Goal: Task Accomplishment & Management: Use online tool/utility

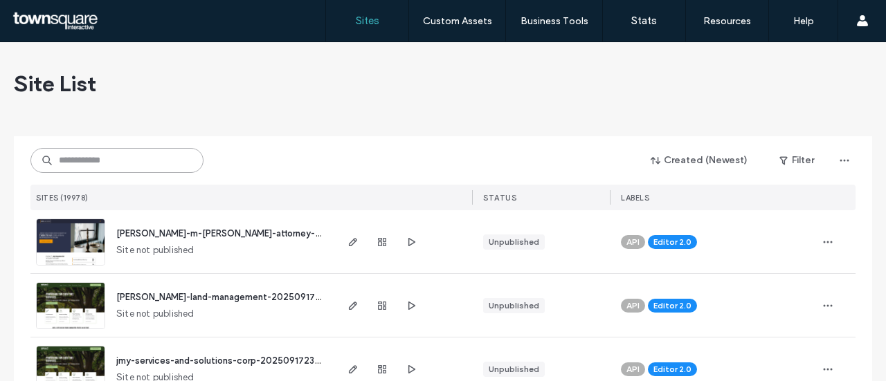
click at [80, 163] on input at bounding box center [116, 160] width 173 height 25
paste input "**********"
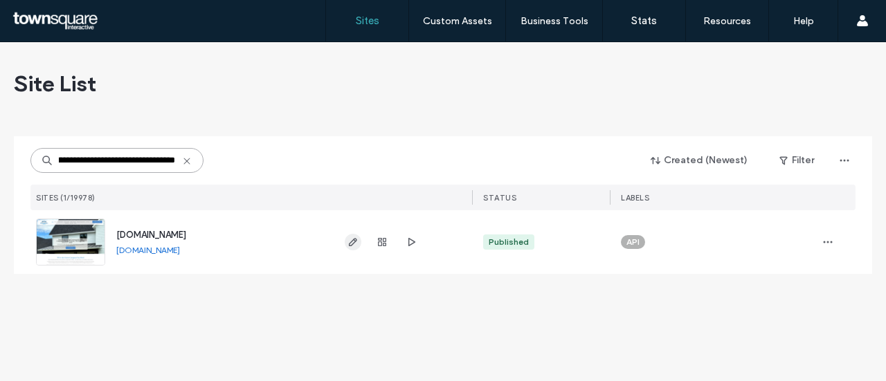
type input "**********"
click at [353, 244] on use "button" at bounding box center [353, 242] width 8 height 8
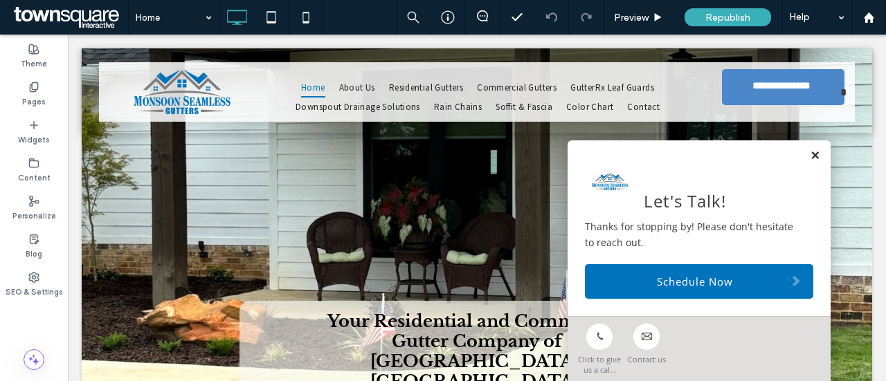
click at [810, 154] on link at bounding box center [815, 156] width 10 height 12
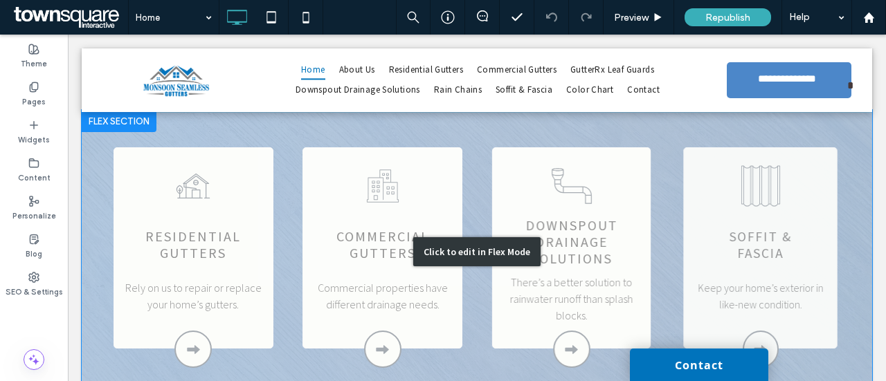
scroll to position [1315, 0]
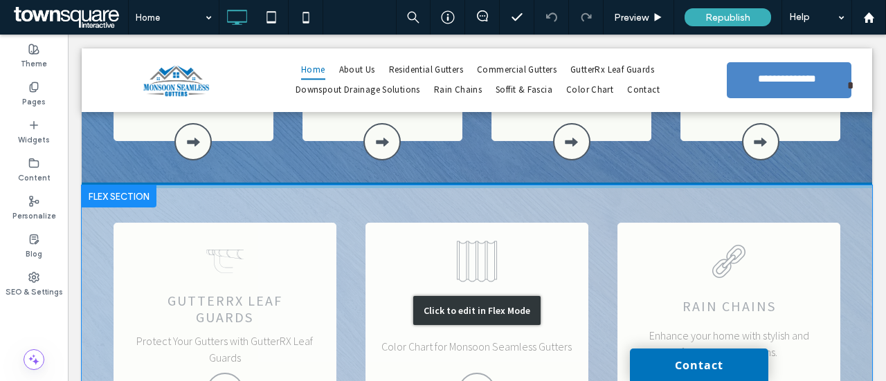
click at [617, 185] on div "Click to edit in Flex Mode" at bounding box center [477, 310] width 790 height 250
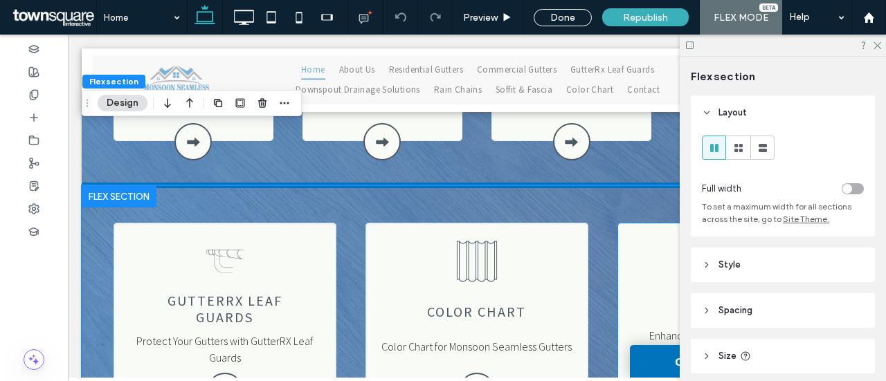
click at [628, 223] on div "rain chains Enhance your home with stylish and functional rain chains." at bounding box center [728, 307] width 223 height 168
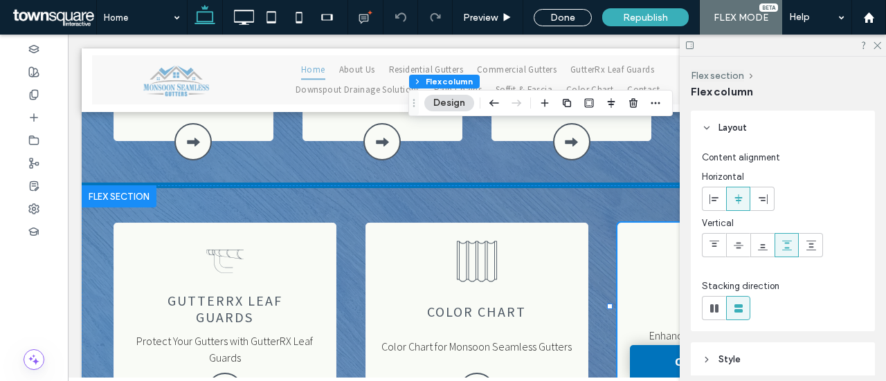
click at [446, 101] on button "Design" at bounding box center [449, 103] width 50 height 17
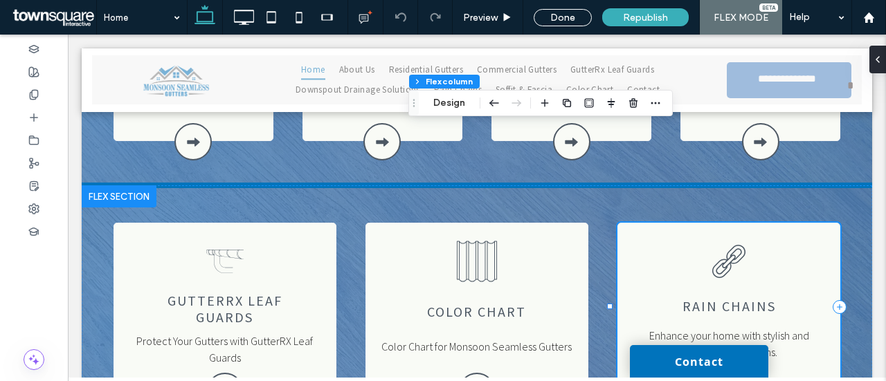
click at [632, 223] on div "rain chains Enhance your home with stylish and functional rain chains." at bounding box center [728, 307] width 223 height 168
click at [443, 102] on button "Design" at bounding box center [449, 103] width 50 height 17
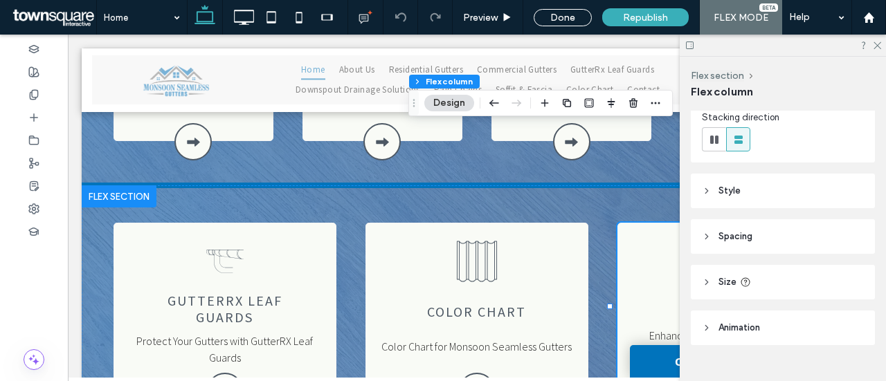
scroll to position [193, 0]
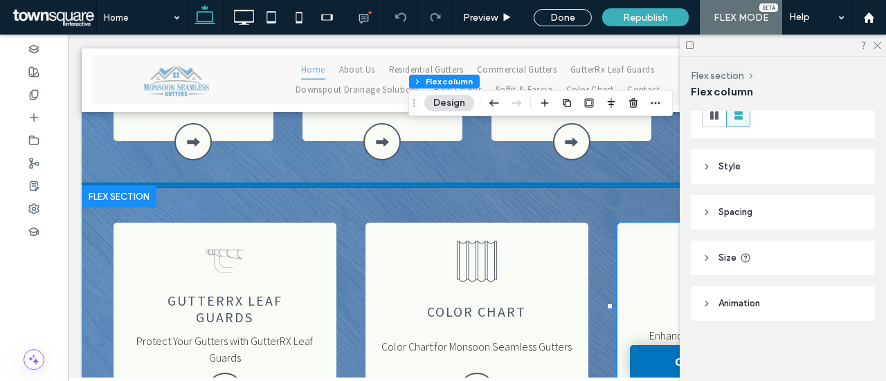
click at [729, 162] on span "Style" at bounding box center [729, 167] width 22 height 14
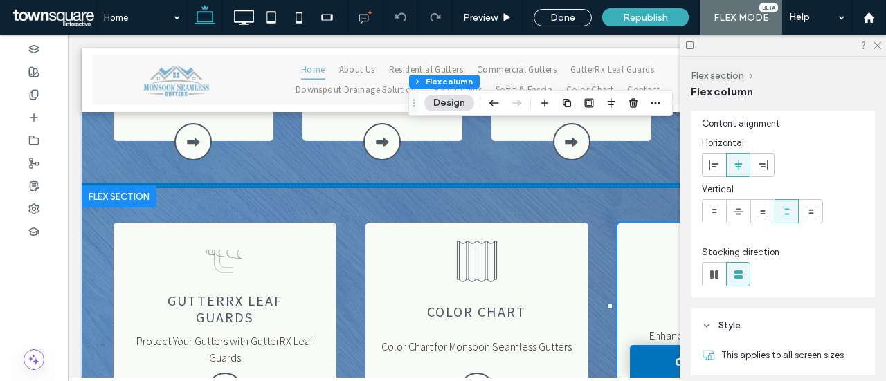
scroll to position [0, 0]
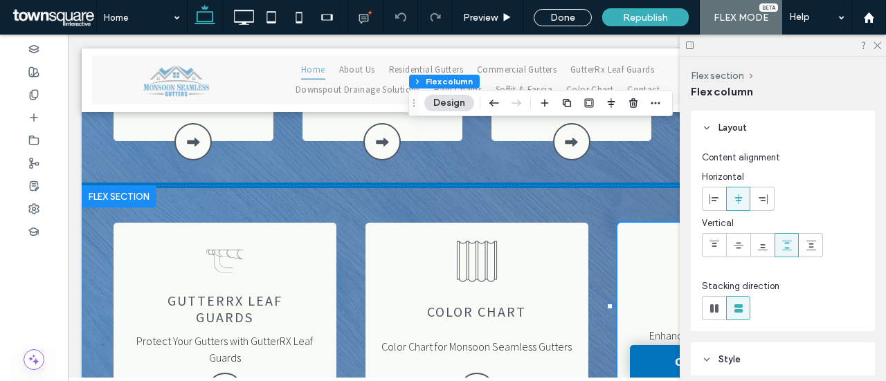
click at [717, 128] on header "Layout" at bounding box center [783, 128] width 184 height 35
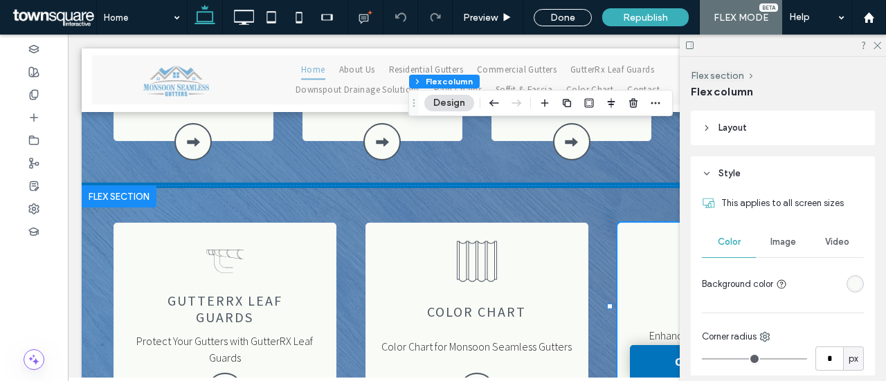
click at [714, 135] on header "Layout" at bounding box center [783, 128] width 184 height 35
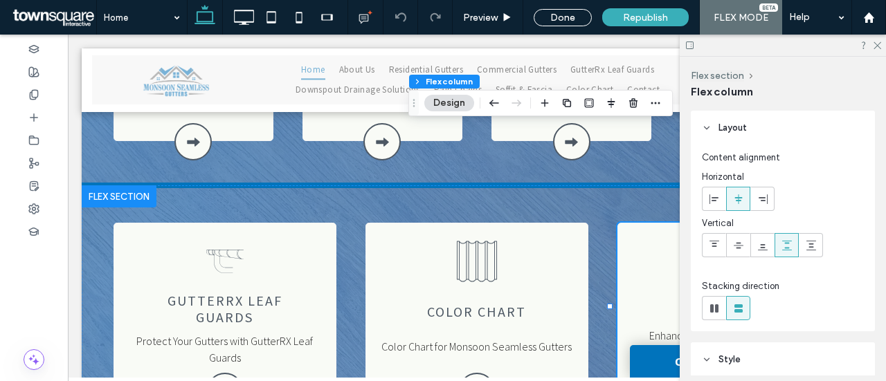
click at [707, 131] on icon at bounding box center [707, 128] width 10 height 10
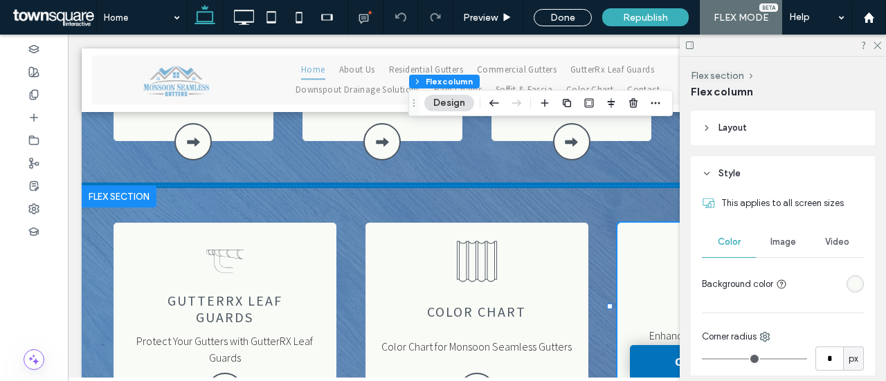
click at [697, 167] on header "Style" at bounding box center [783, 173] width 184 height 35
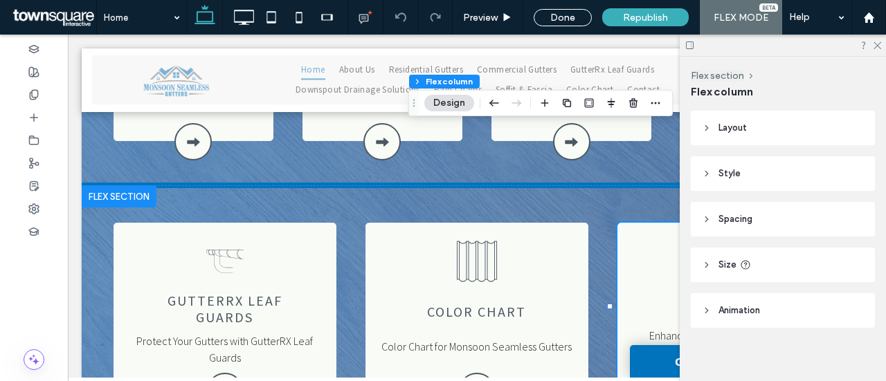
click at [707, 214] on header "Spacing" at bounding box center [783, 219] width 184 height 35
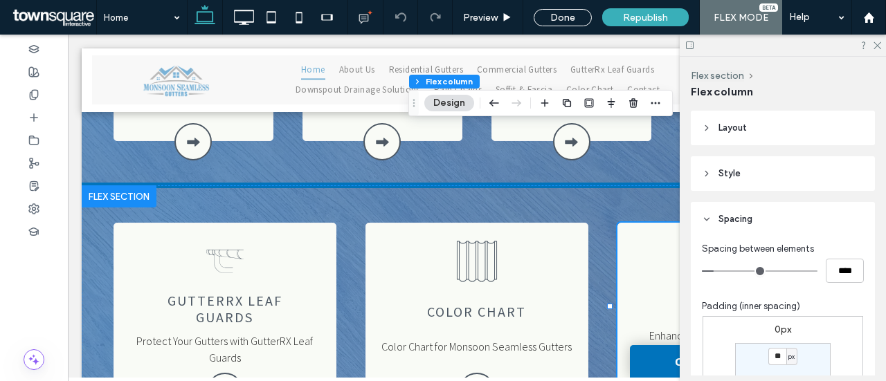
click at [710, 226] on header "Spacing" at bounding box center [783, 219] width 184 height 35
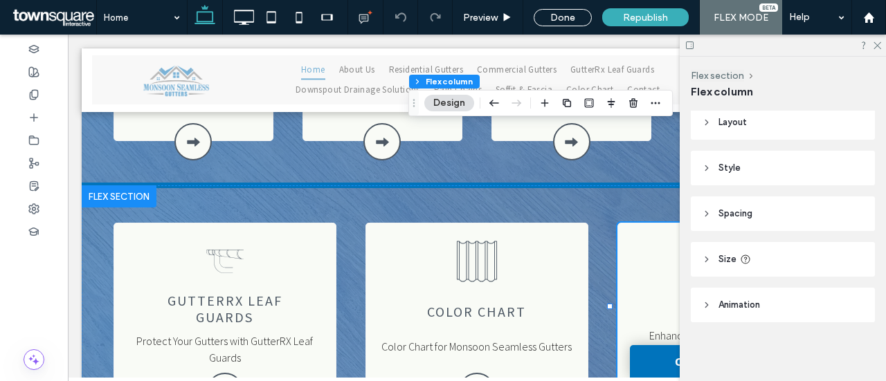
scroll to position [7, 0]
click at [703, 263] on header "Size" at bounding box center [783, 258] width 184 height 35
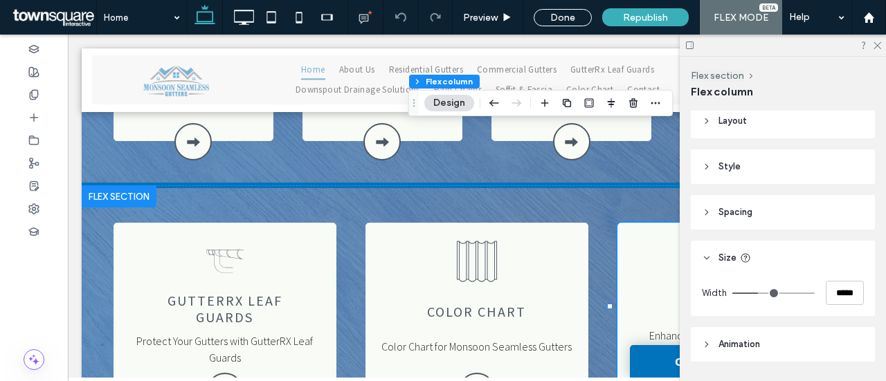
scroll to position [48, 0]
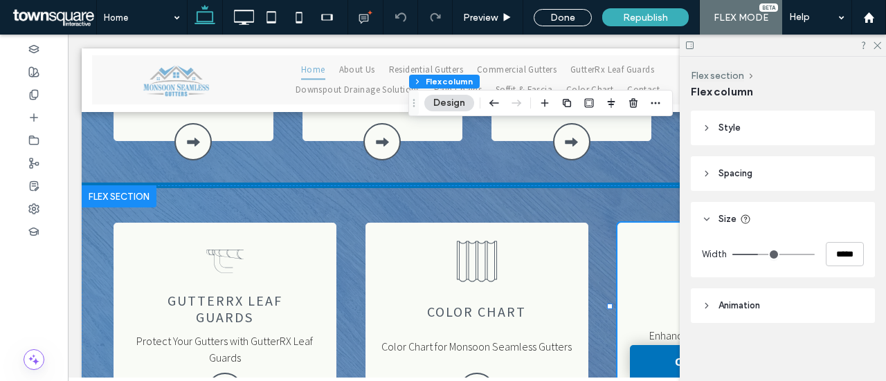
click at [703, 262] on div "Width *****" at bounding box center [783, 254] width 162 height 24
click at [710, 215] on icon at bounding box center [707, 217] width 10 height 10
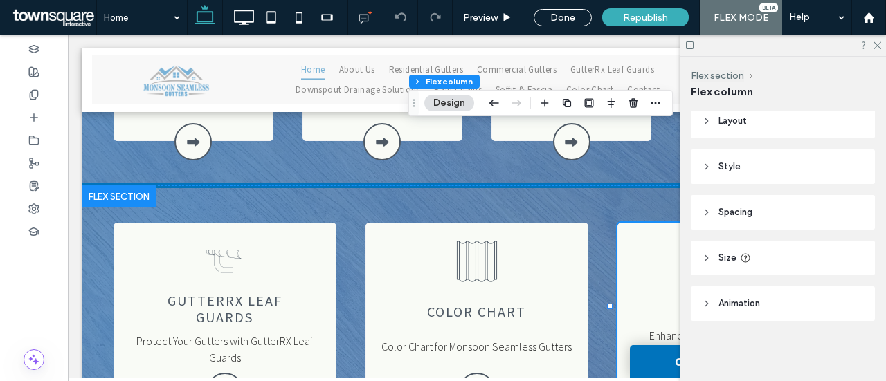
click at [701, 314] on header "Animation" at bounding box center [783, 303] width 184 height 35
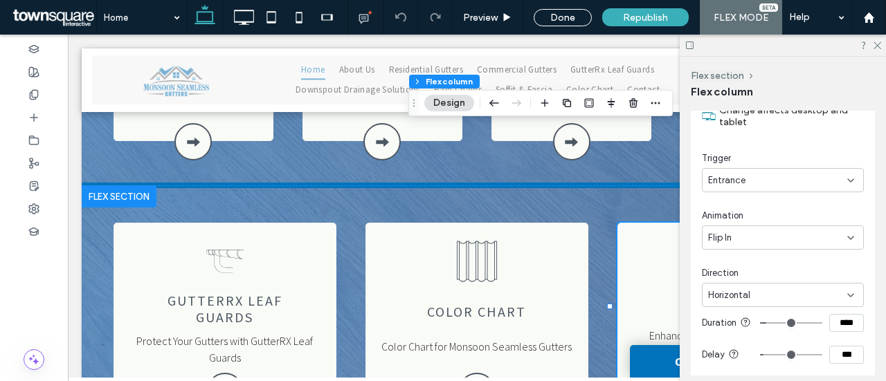
scroll to position [170, 0]
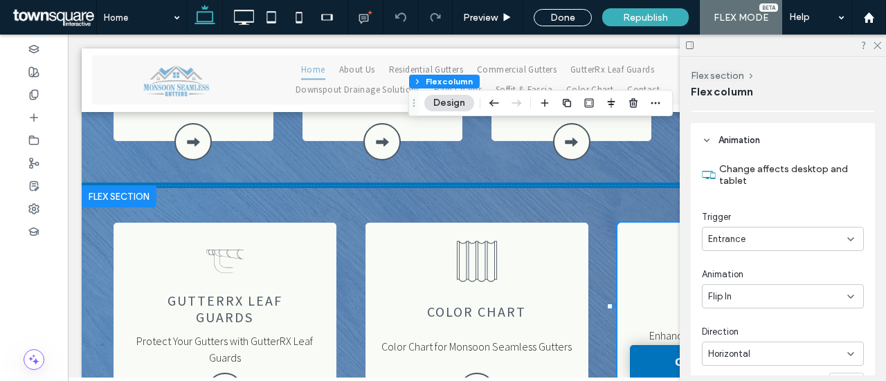
click at [705, 140] on use at bounding box center [706, 140] width 5 height 3
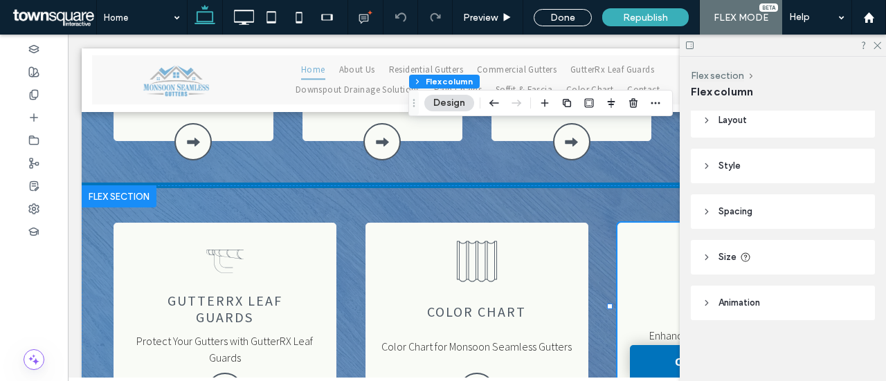
scroll to position [7, 0]
click at [879, 48] on icon at bounding box center [876, 44] width 9 height 9
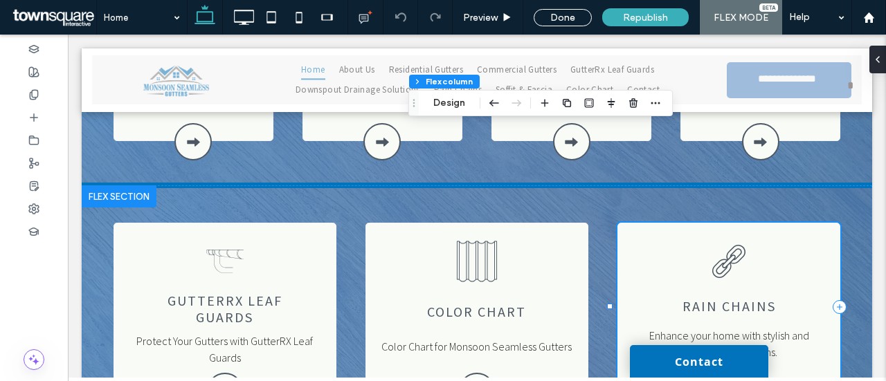
click at [727, 378] on icon at bounding box center [729, 386] width 16 height 16
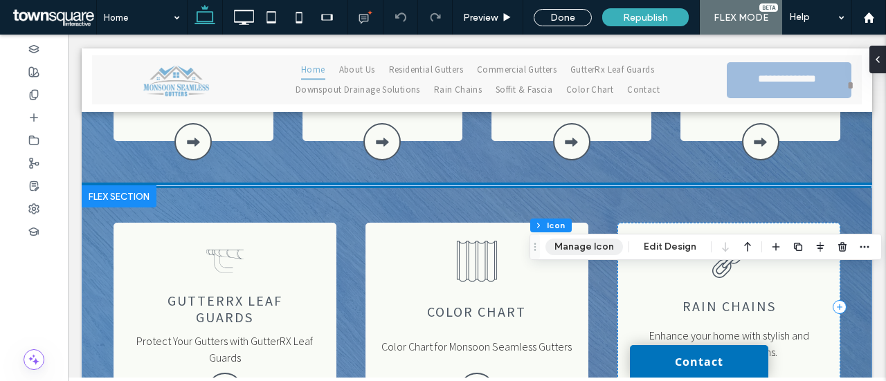
click at [599, 246] on button "Manage Icon" at bounding box center [583, 247] width 77 height 17
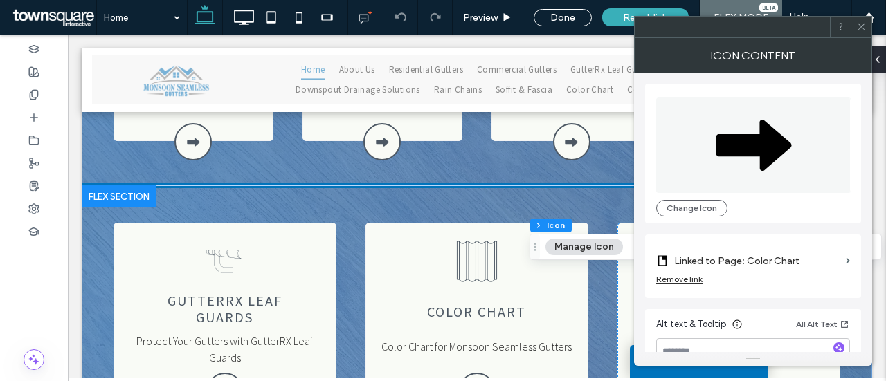
click at [834, 262] on label "Linked to Page: Color Chart" at bounding box center [757, 261] width 166 height 26
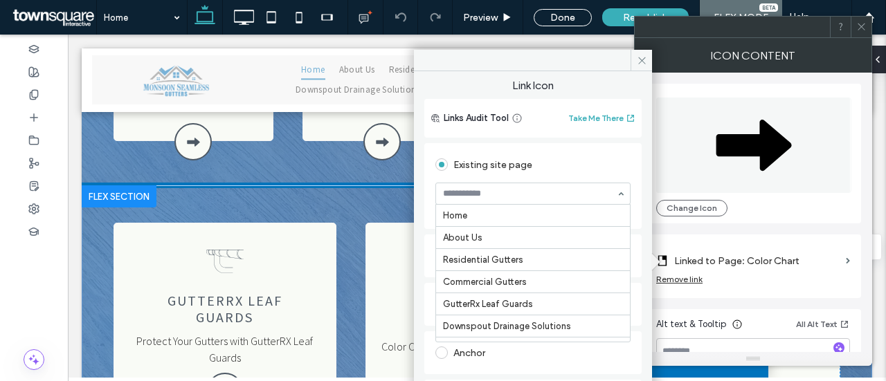
scroll to position [89, 0]
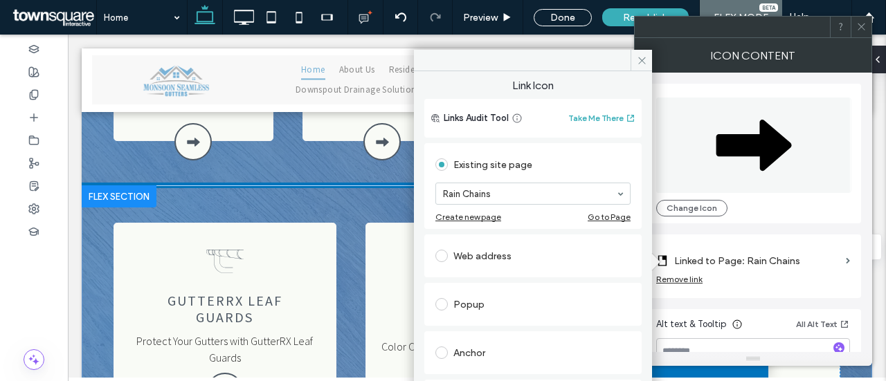
click at [605, 215] on div "Go to Page" at bounding box center [608, 217] width 43 height 10
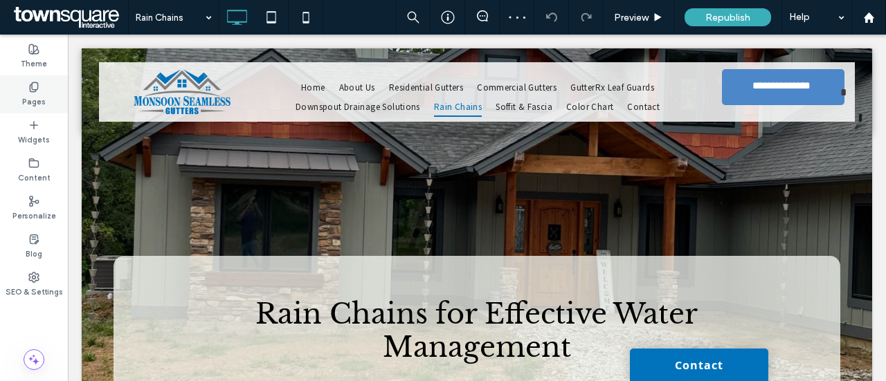
click at [47, 97] on div "Pages" at bounding box center [34, 94] width 68 height 38
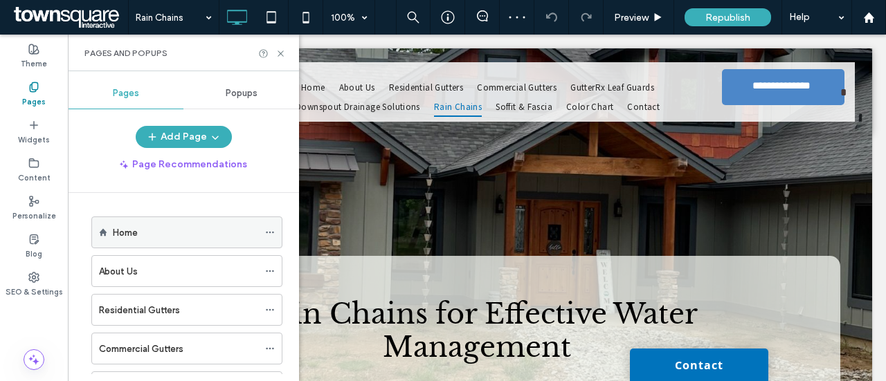
click at [149, 236] on div "Home" at bounding box center [185, 233] width 145 height 15
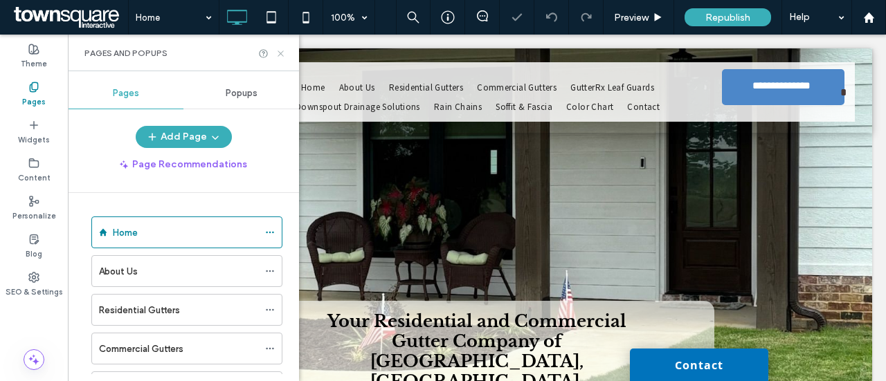
click at [282, 50] on icon at bounding box center [280, 53] width 10 height 10
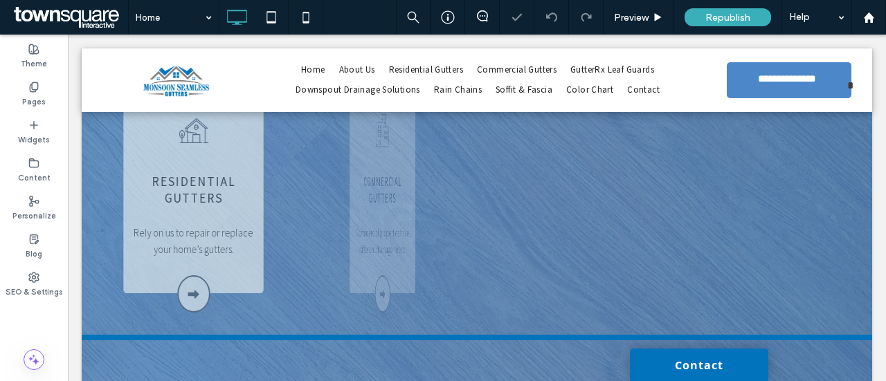
scroll to position [1315, 0]
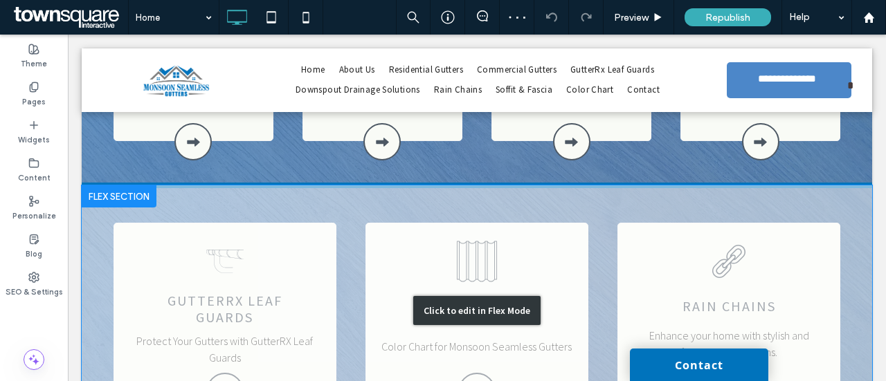
click at [722, 295] on div "Click to edit in Flex Mode" at bounding box center [477, 310] width 790 height 250
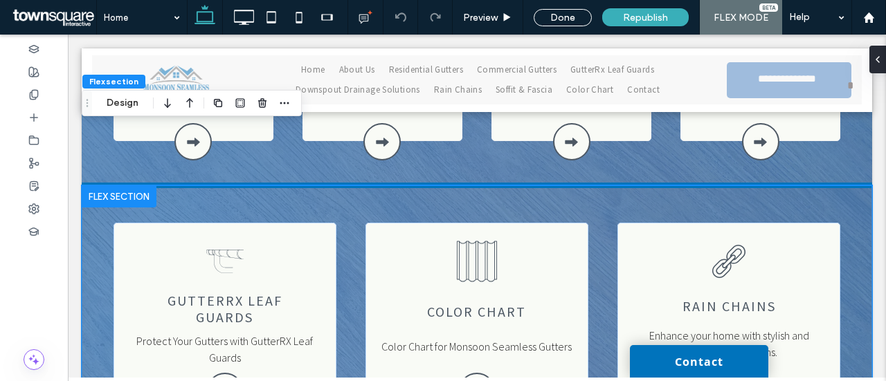
click at [721, 378] on icon at bounding box center [729, 386] width 16 height 16
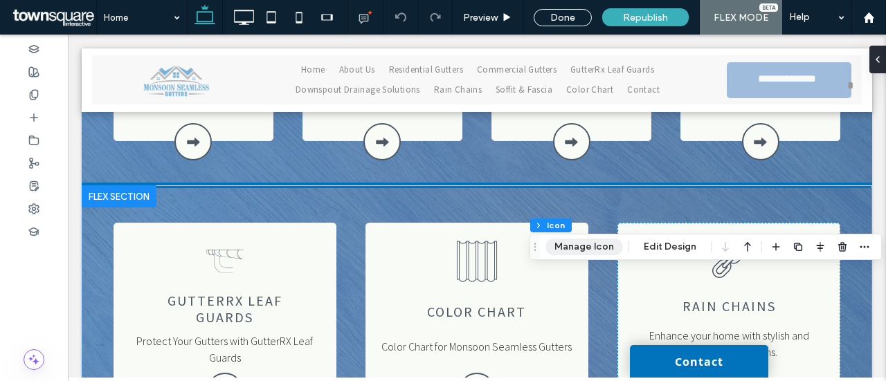
click at [592, 244] on button "Manage Icon" at bounding box center [583, 247] width 77 height 17
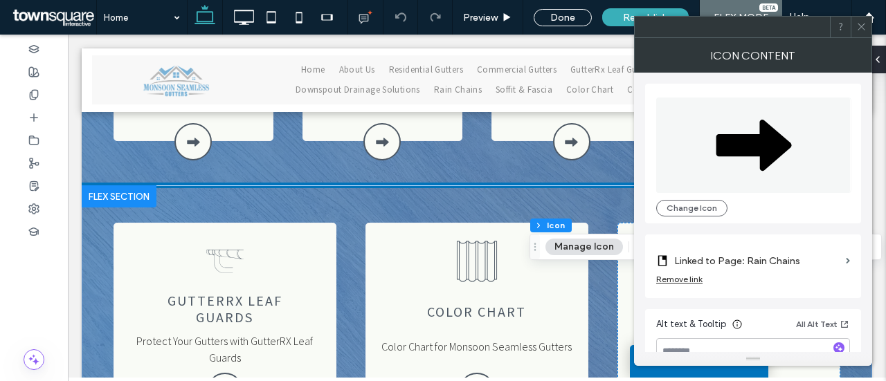
click at [862, 31] on span at bounding box center [861, 27] width 10 height 21
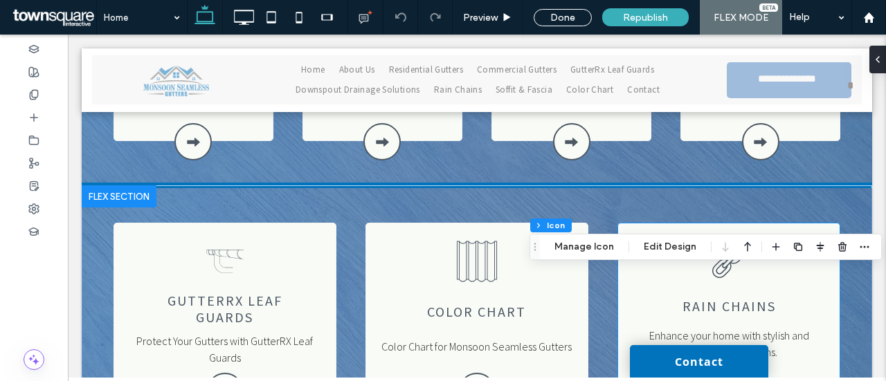
click at [660, 223] on div "rain chains Enhance your home with stylish and functional rain chains." at bounding box center [728, 307] width 223 height 168
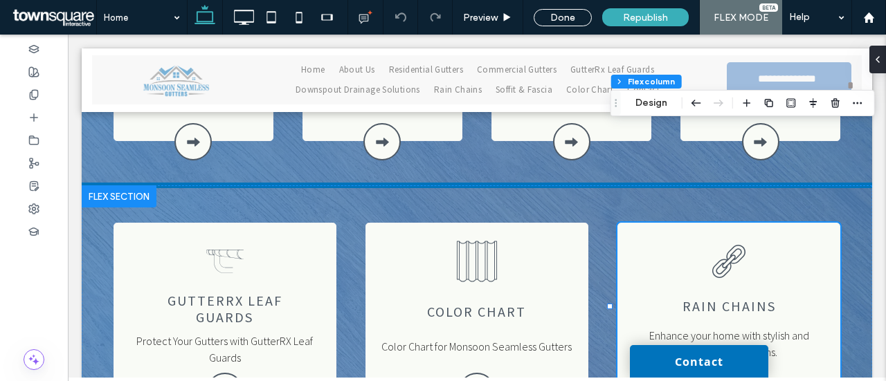
click at [648, 223] on div "rain chains Enhance your home with stylish and functional rain chains." at bounding box center [728, 307] width 223 height 168
click at [823, 223] on div "rain chains Enhance your home with stylish and functional rain chains." at bounding box center [728, 307] width 223 height 168
click at [853, 100] on icon "button" at bounding box center [857, 103] width 11 height 11
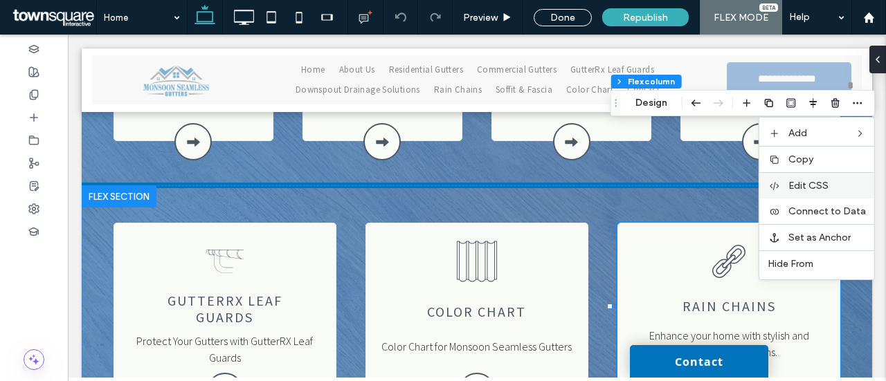
click at [839, 183] on label "Edit CSS" at bounding box center [826, 186] width 77 height 12
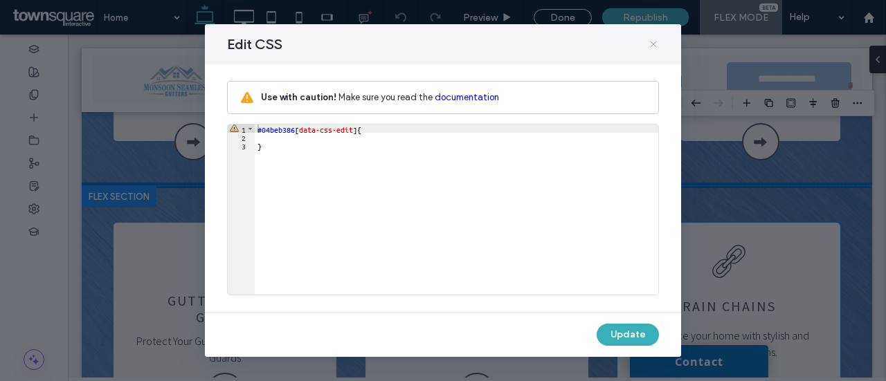
click at [656, 46] on icon at bounding box center [653, 44] width 11 height 11
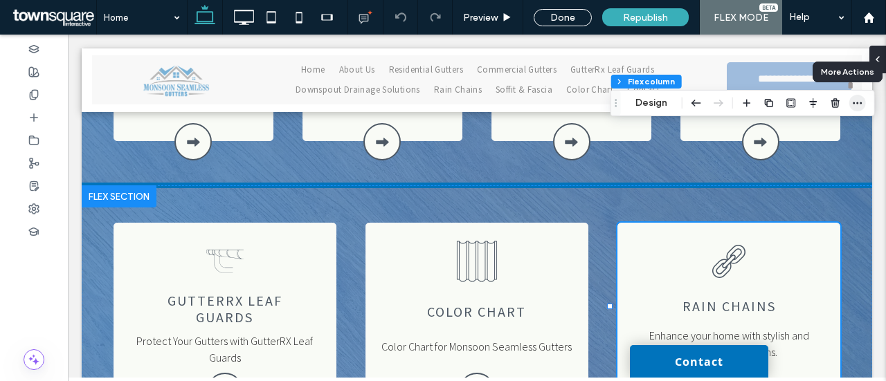
click at [860, 105] on icon "button" at bounding box center [857, 103] width 11 height 11
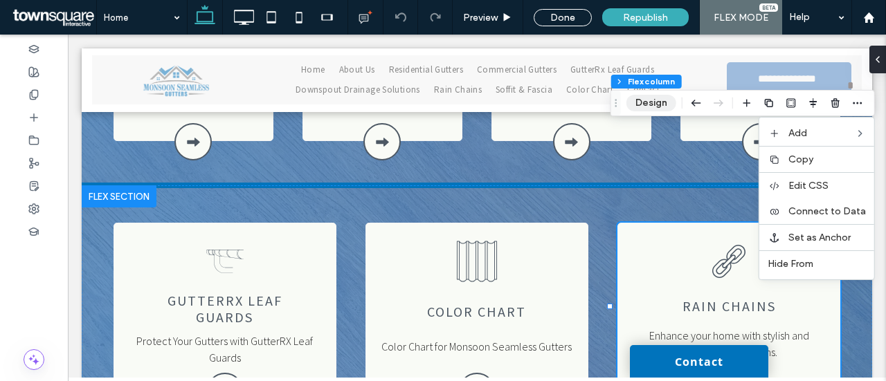
click at [637, 103] on button "Design" at bounding box center [651, 103] width 50 height 17
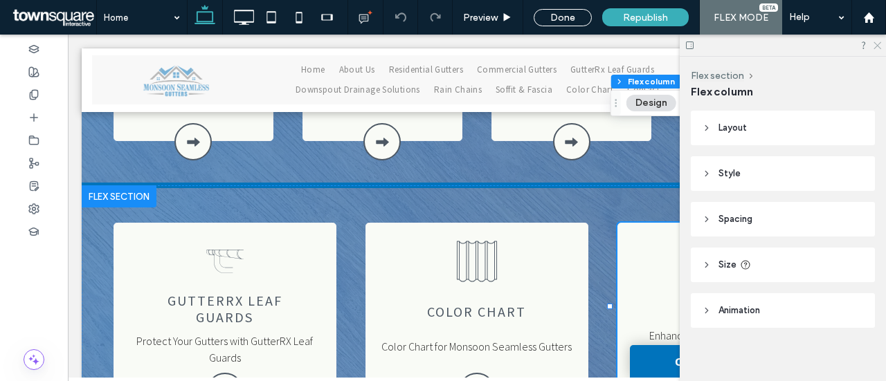
click at [879, 46] on icon at bounding box center [876, 44] width 9 height 9
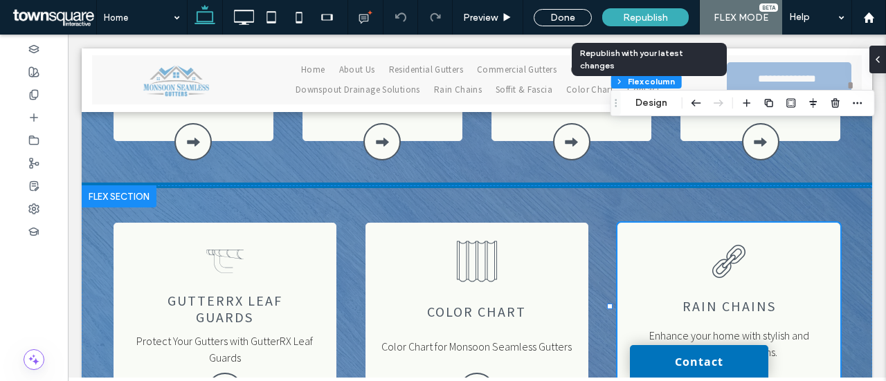
click at [667, 16] on span "Republish" at bounding box center [645, 18] width 45 height 12
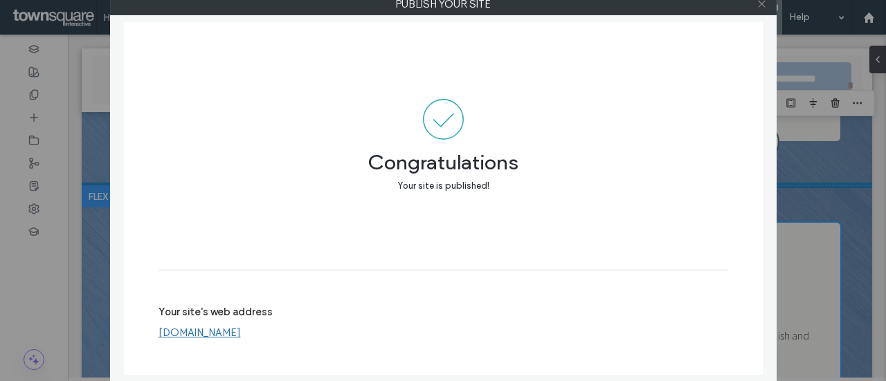
click at [761, 2] on icon at bounding box center [761, 4] width 10 height 10
